Goal: Check status: Check status

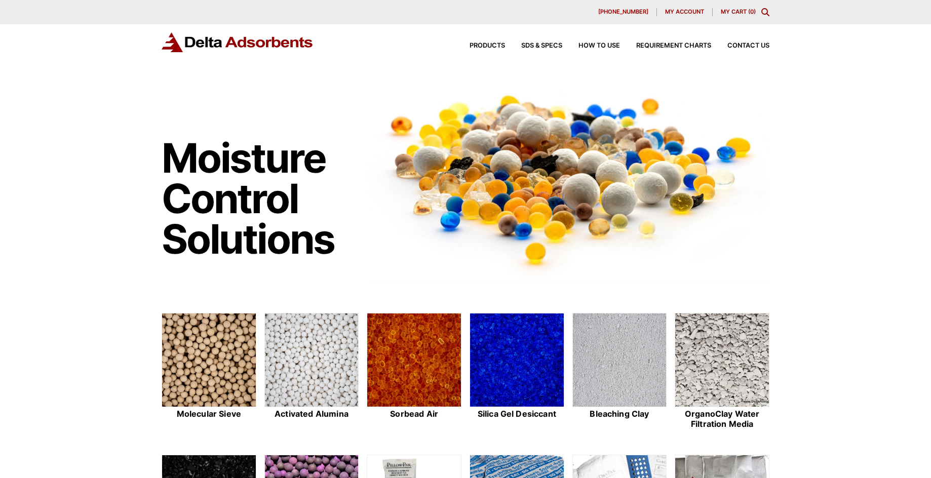
click at [692, 10] on span "My account" at bounding box center [684, 12] width 39 height 6
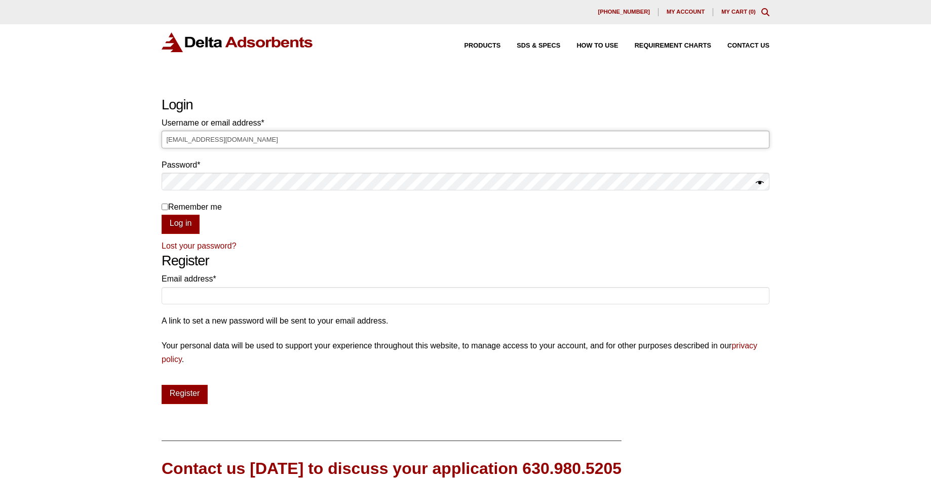
drag, startPoint x: 188, startPoint y: 140, endPoint x: 143, endPoint y: 139, distance: 45.1
click at [143, 139] on div "Our website has detected that you are using an outdated browser that will preve…" at bounding box center [465, 324] width 931 height 648
type input "purchasing@monkeyboysproductions.com"
click at [176, 224] on button "Log in" at bounding box center [181, 224] width 38 height 19
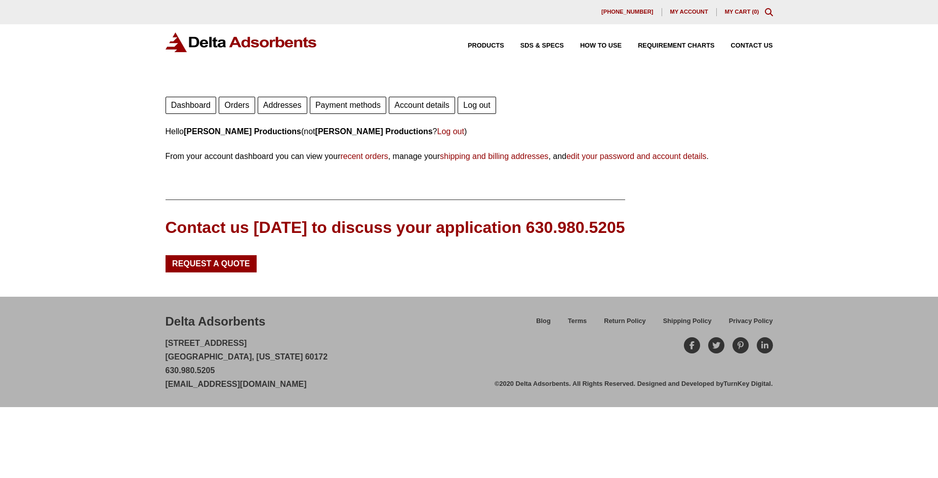
click at [243, 101] on link "Orders" at bounding box center [237, 105] width 36 height 17
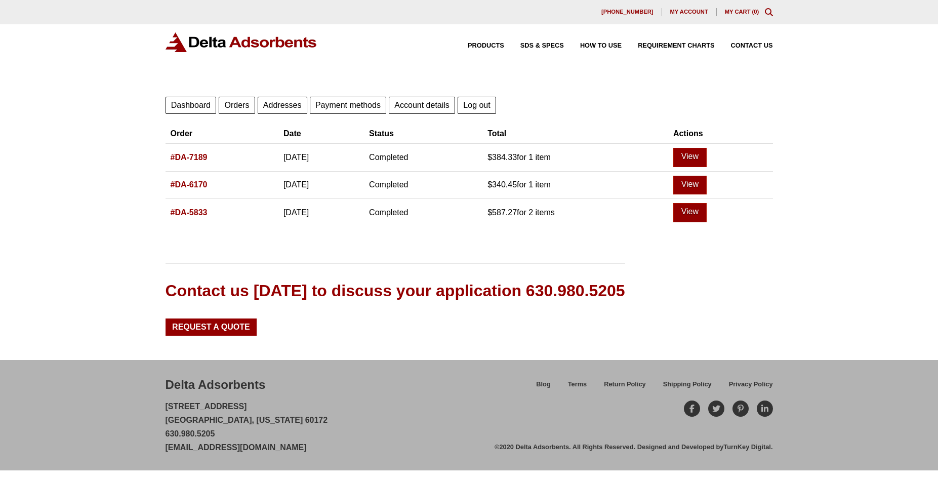
click at [184, 160] on link "#DA-7189" at bounding box center [189, 157] width 37 height 9
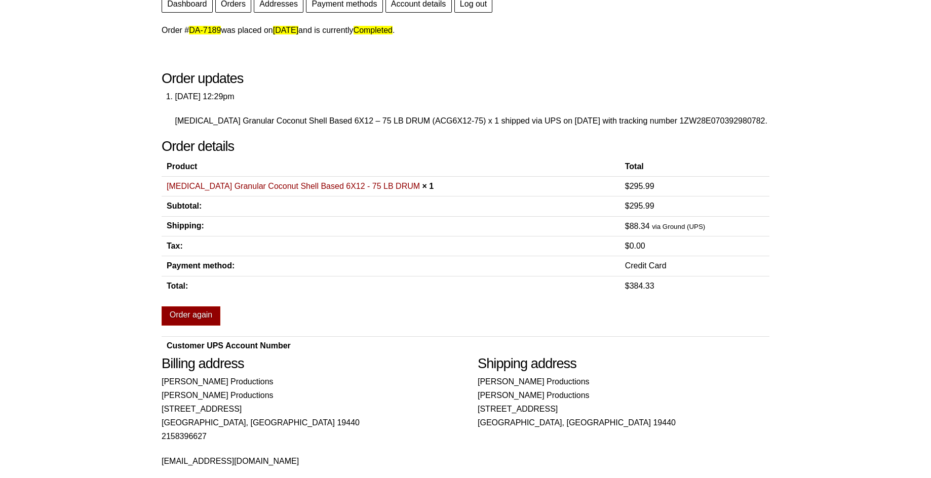
scroll to position [51, 0]
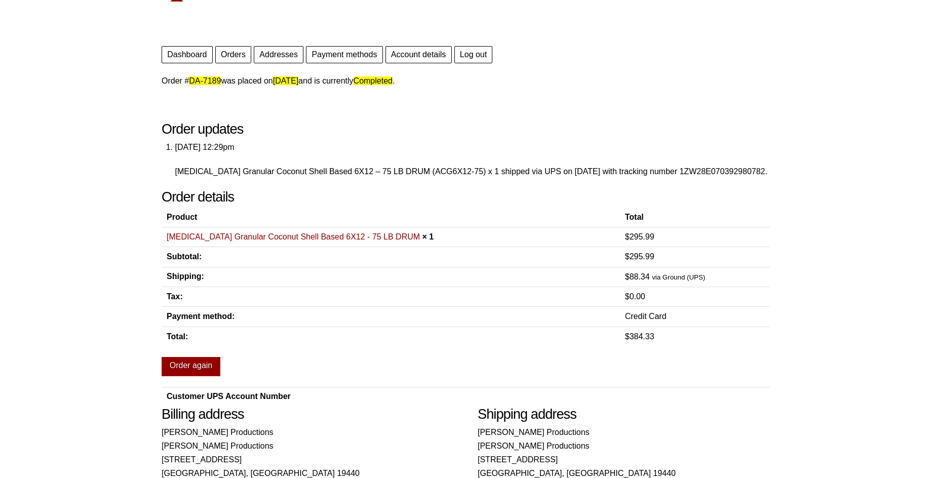
drag, startPoint x: 399, startPoint y: 122, endPoint x: 403, endPoint y: 130, distance: 9.3
click at [399, 122] on h2 "Order updates" at bounding box center [466, 129] width 608 height 17
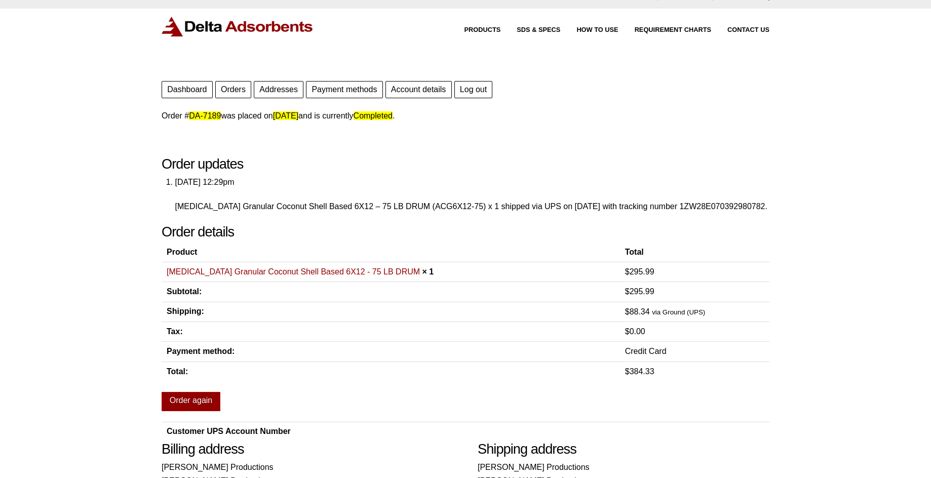
scroll to position [0, 0]
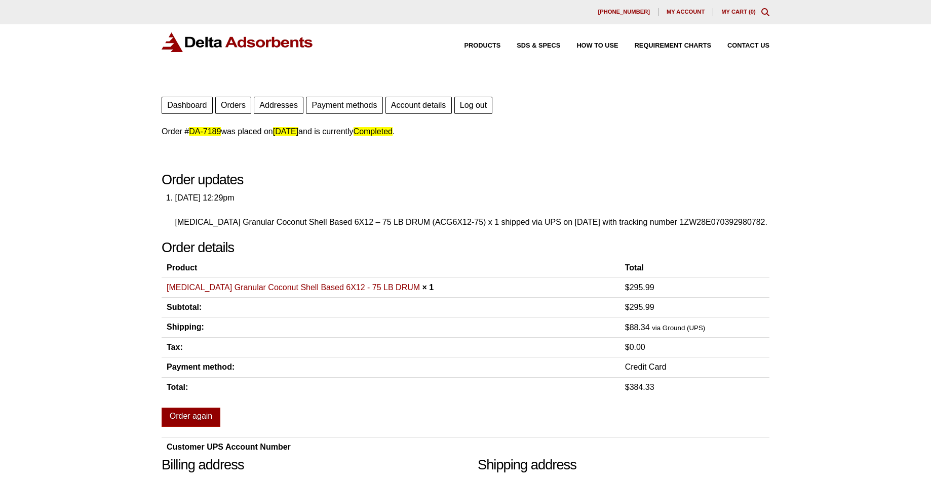
click at [228, 43] on img at bounding box center [238, 42] width 152 height 20
